Goal: Find specific page/section: Find specific page/section

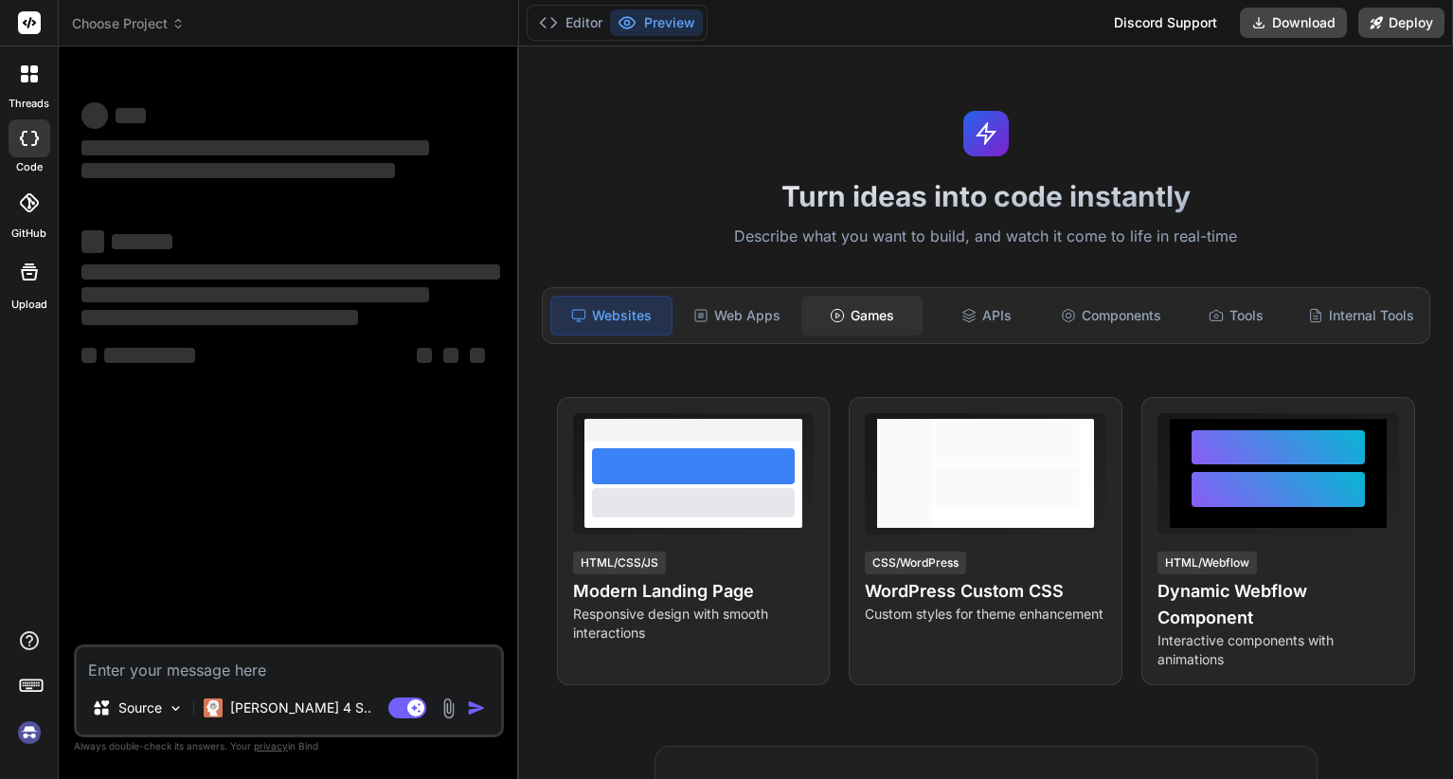
click at [840, 309] on div "Games" at bounding box center [862, 316] width 121 height 40
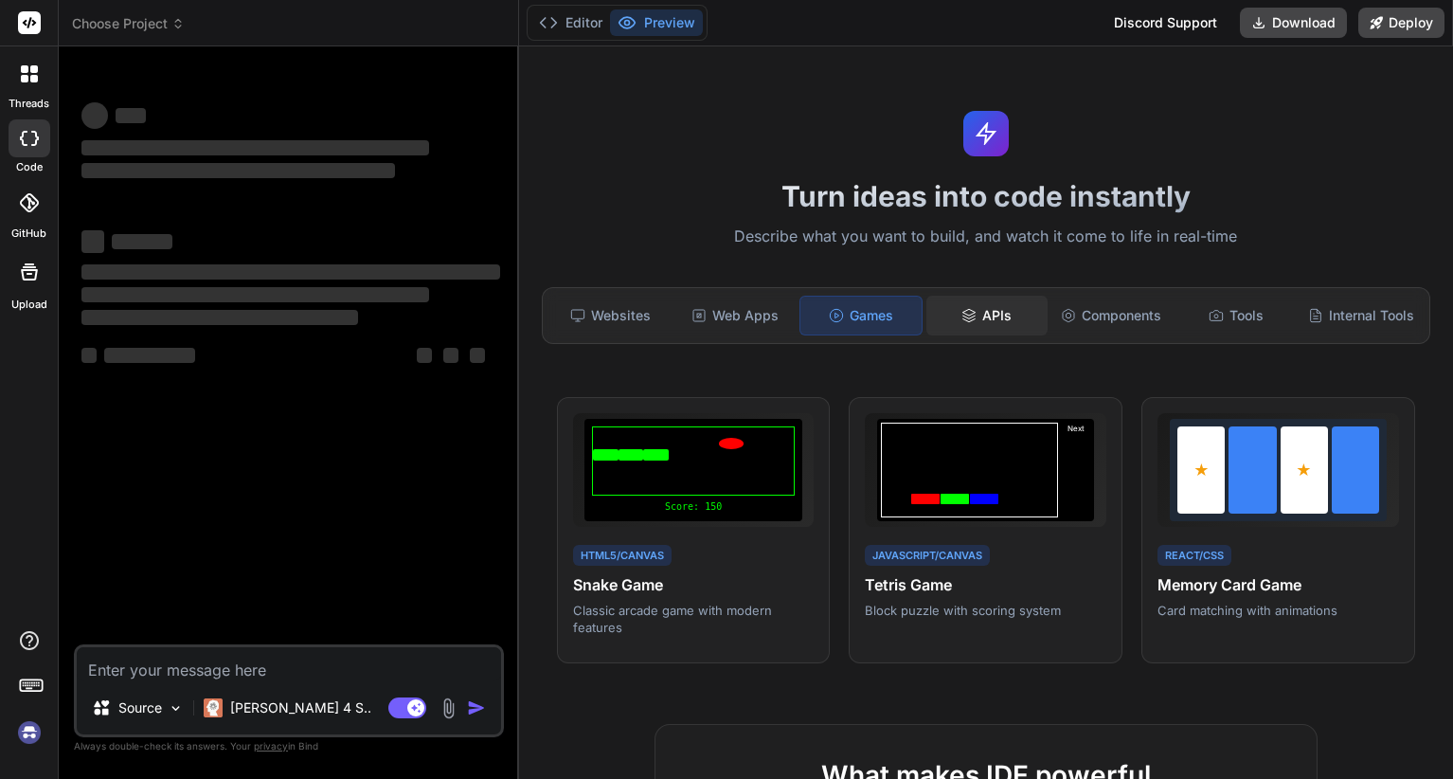
click at [985, 316] on div "APIs" at bounding box center [987, 316] width 121 height 40
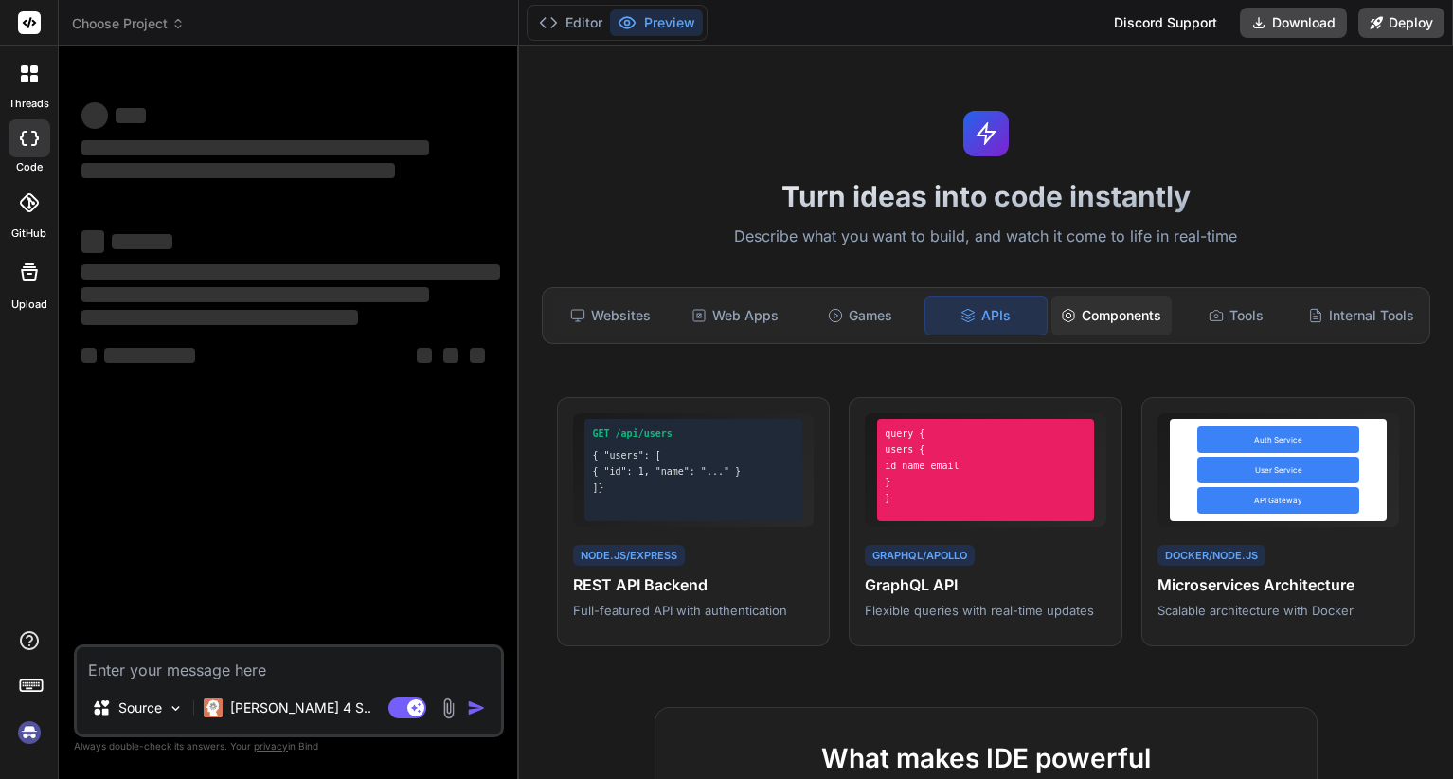
click at [1116, 317] on div "Components" at bounding box center [1112, 316] width 121 height 40
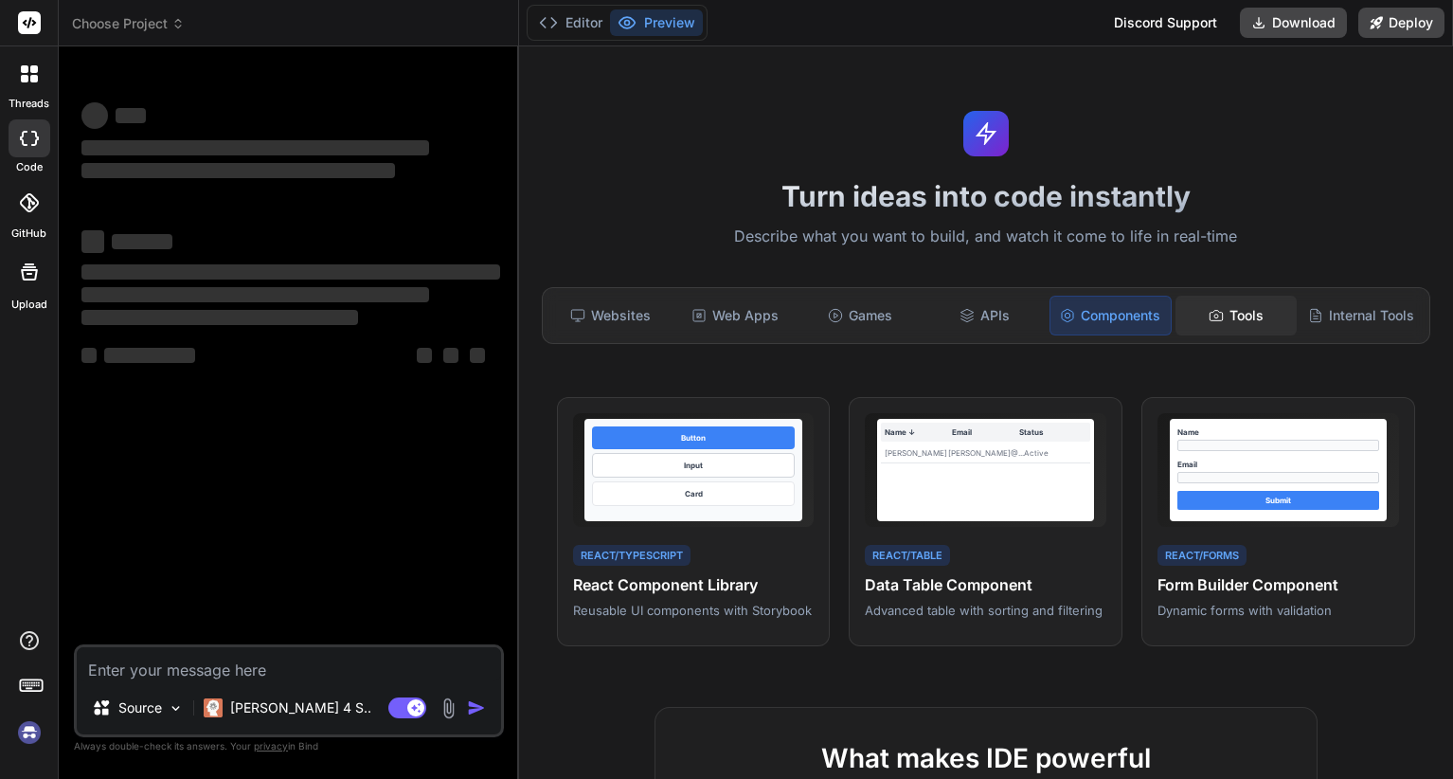
click at [1211, 316] on div "Tools" at bounding box center [1236, 316] width 121 height 40
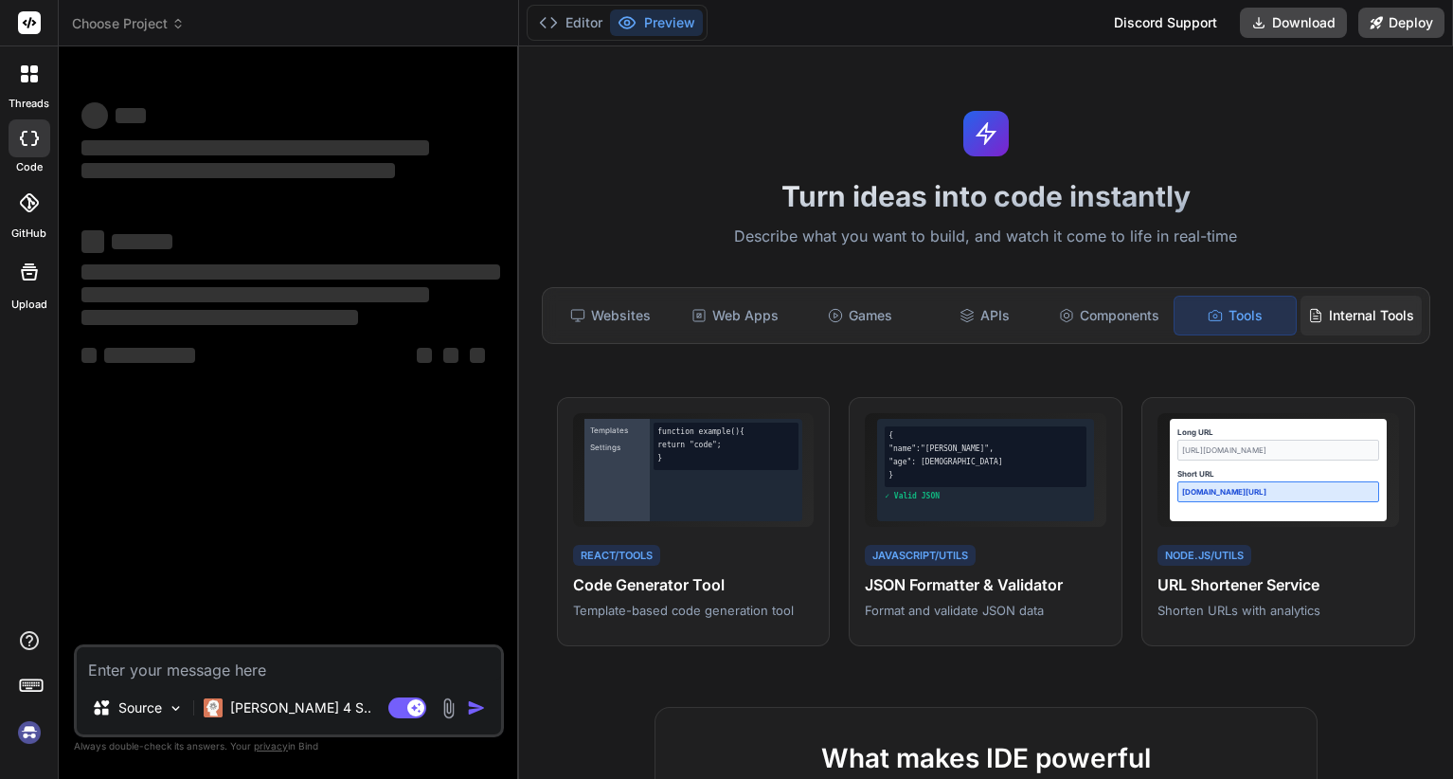
click at [1307, 304] on div "Internal Tools" at bounding box center [1361, 316] width 121 height 40
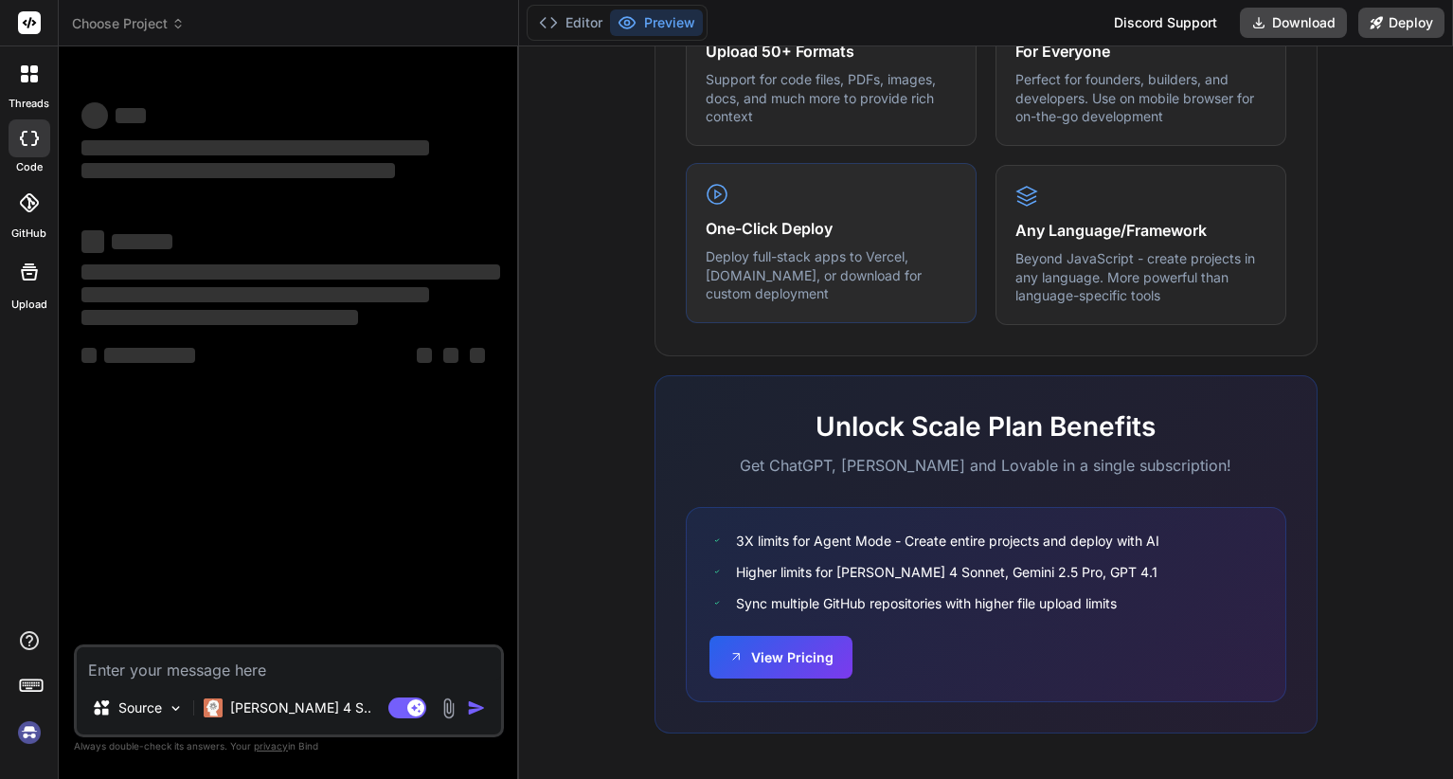
scroll to position [1053, 0]
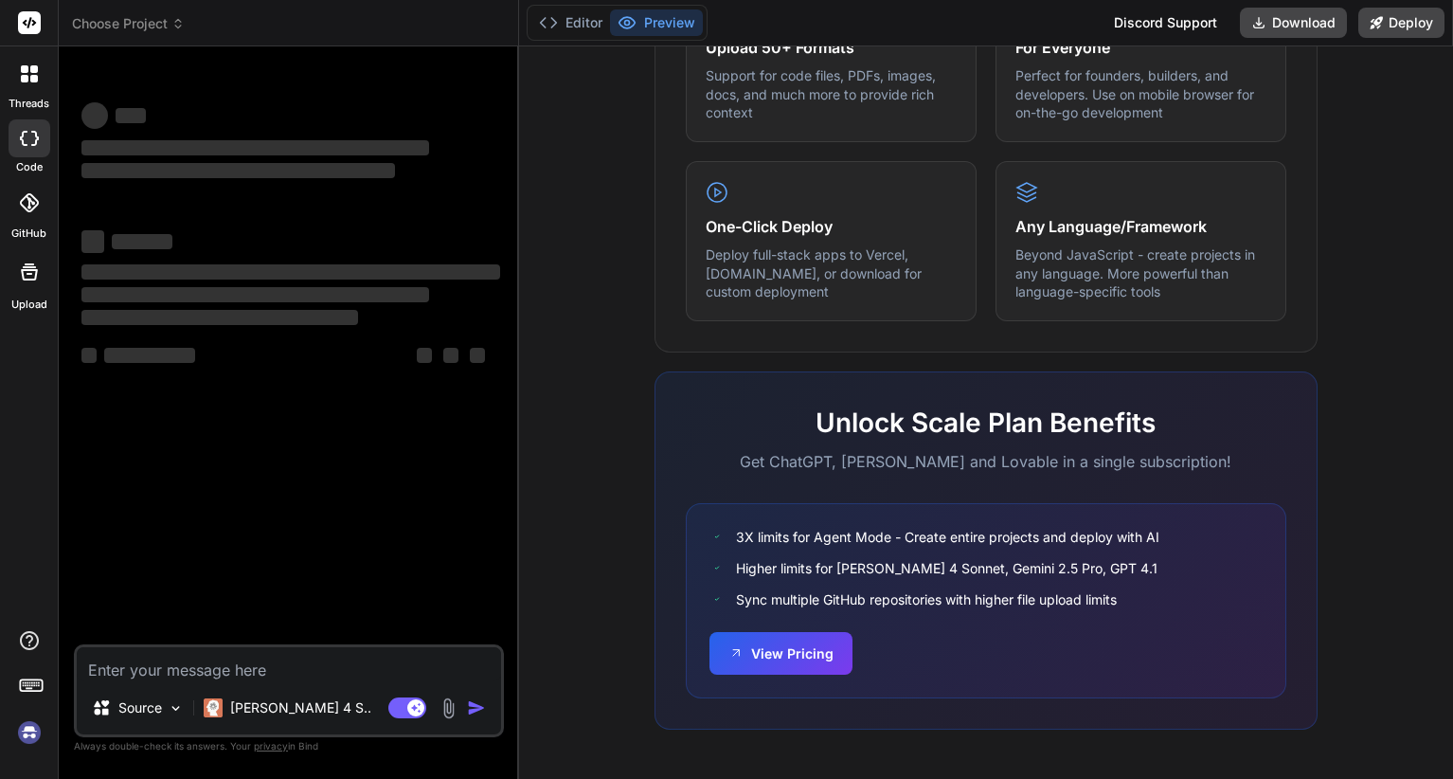
type textarea "x"
